Goal: Transaction & Acquisition: Purchase product/service

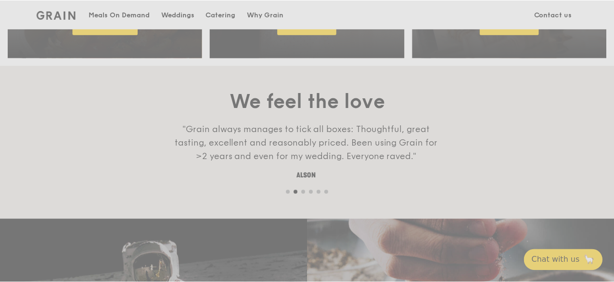
scroll to position [651, 0]
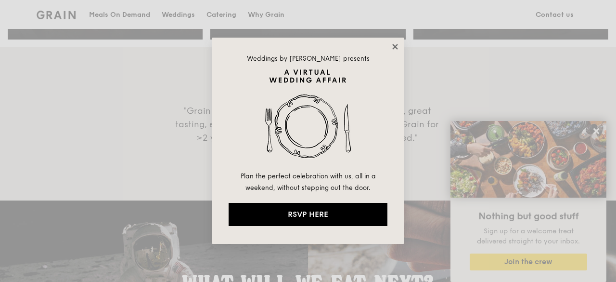
click at [394, 48] on icon at bounding box center [394, 46] width 5 height 5
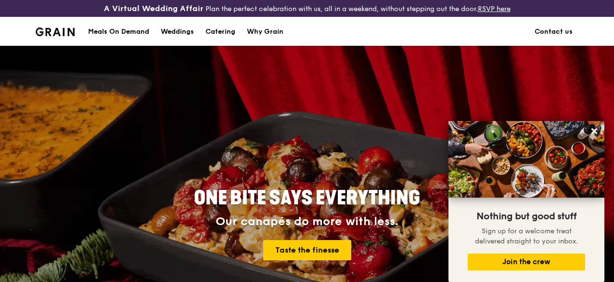
scroll to position [0, 0]
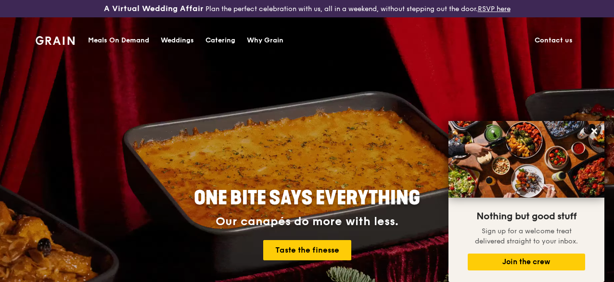
click at [222, 37] on div "Catering" at bounding box center [221, 40] width 30 height 29
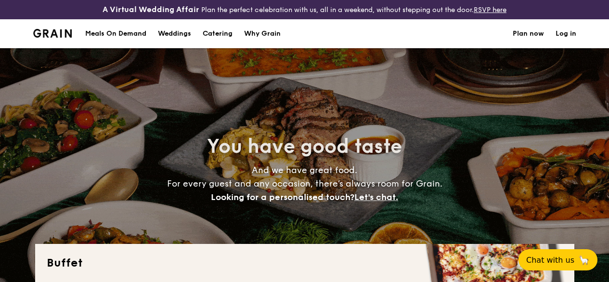
select select
click at [116, 37] on div "Meals On Demand" at bounding box center [115, 33] width 61 height 29
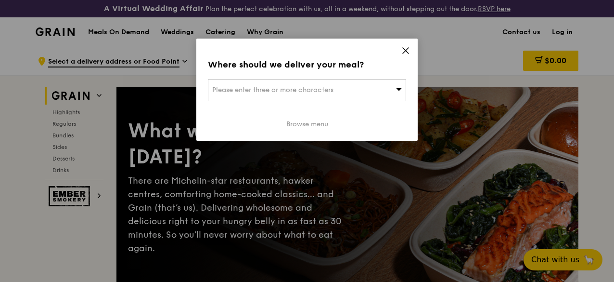
click at [309, 122] on link "Browse menu" at bounding box center [307, 124] width 42 height 10
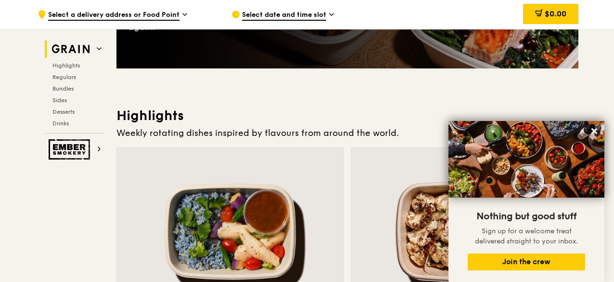
scroll to position [241, 0]
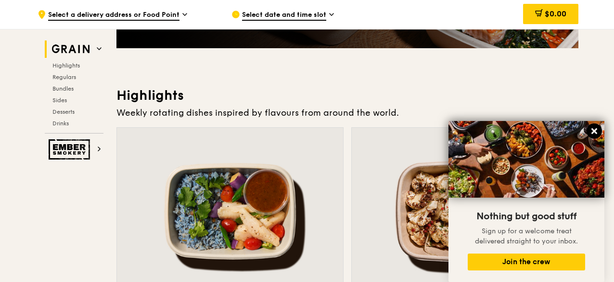
click at [594, 129] on icon at bounding box center [594, 131] width 9 height 9
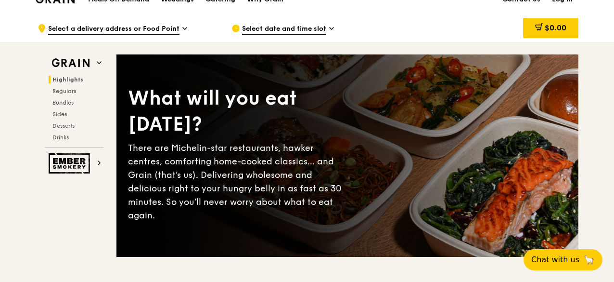
scroll to position [0, 0]
